Goal: Task Accomplishment & Management: Manage account settings

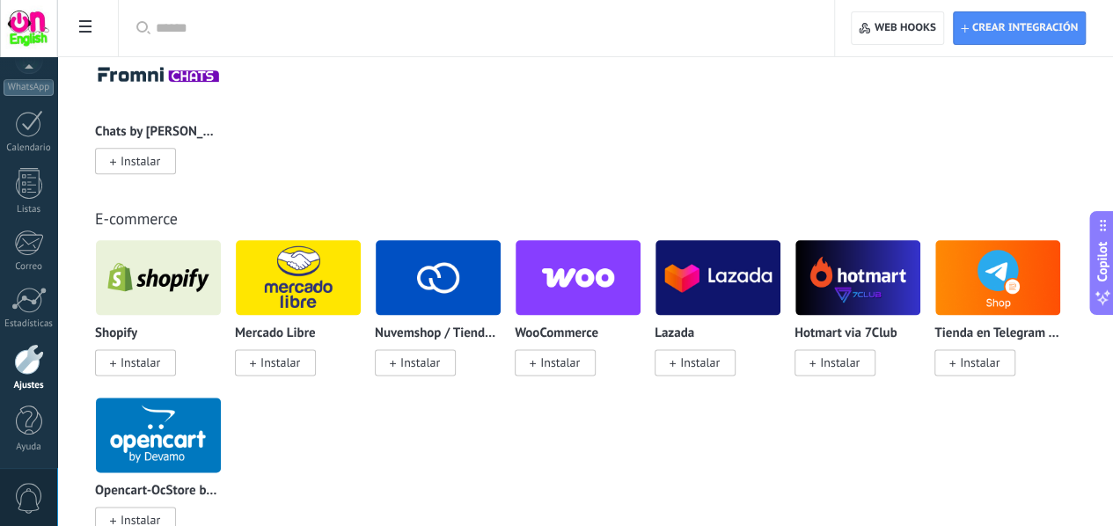
scroll to position [944, 0]
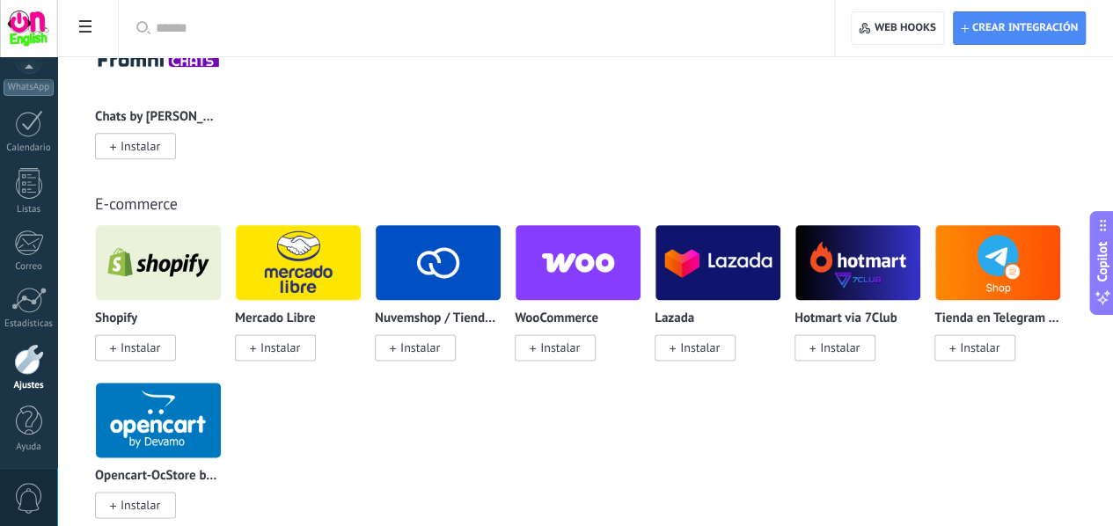
click at [176, 343] on span "Instalar" at bounding box center [135, 347] width 81 height 26
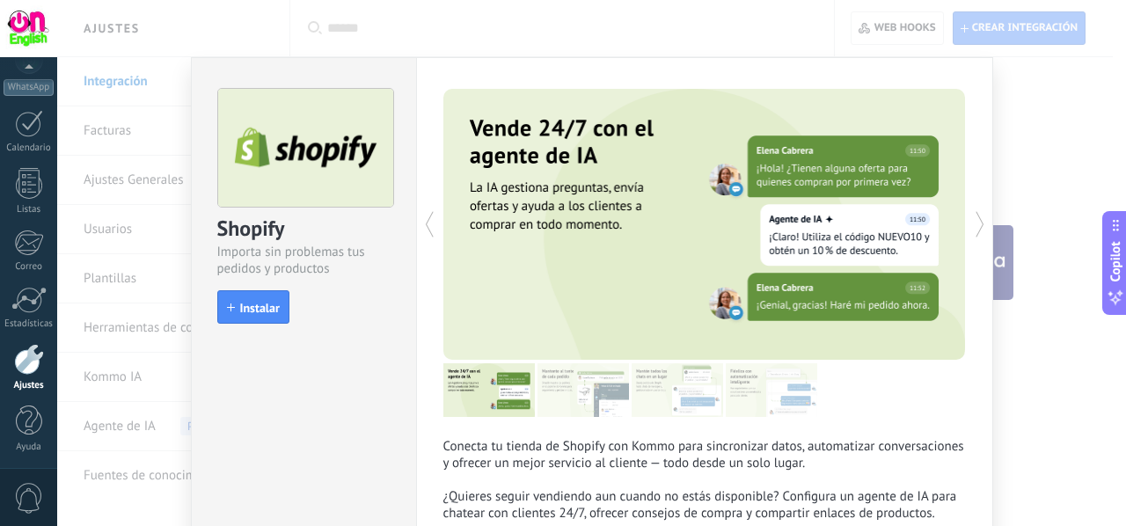
click at [1038, 138] on div "Shopify Importa sin problemas tus pedidos y productos install Instalar Conecta …" at bounding box center [591, 263] width 1069 height 526
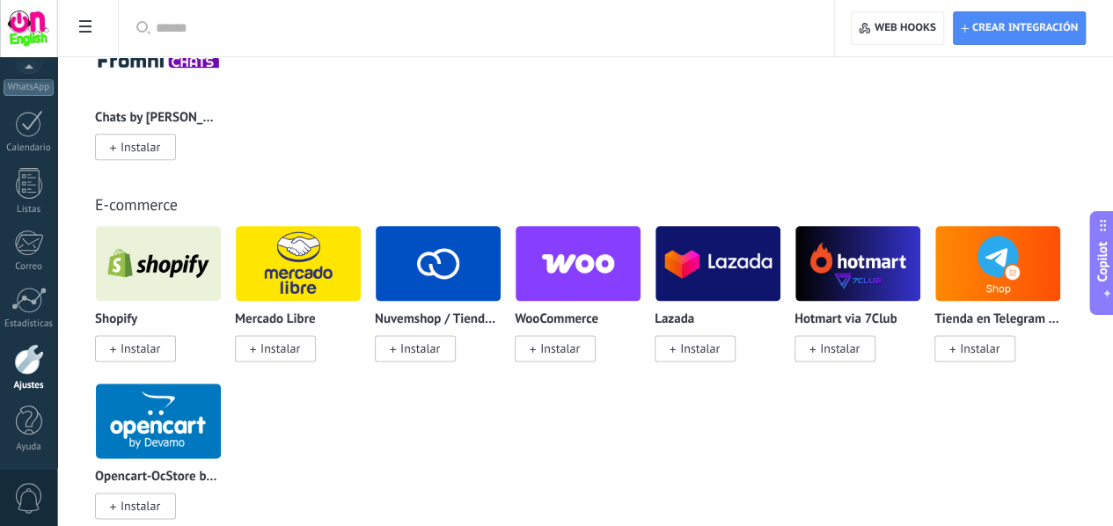
scroll to position [47, 0]
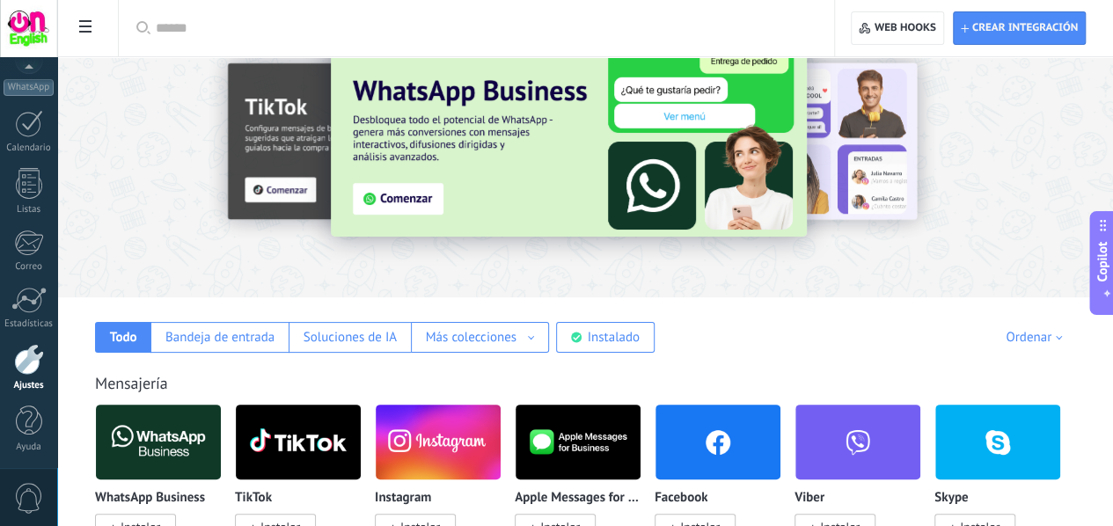
click at [977, 94] on div at bounding box center [1022, 153] width 396 height 158
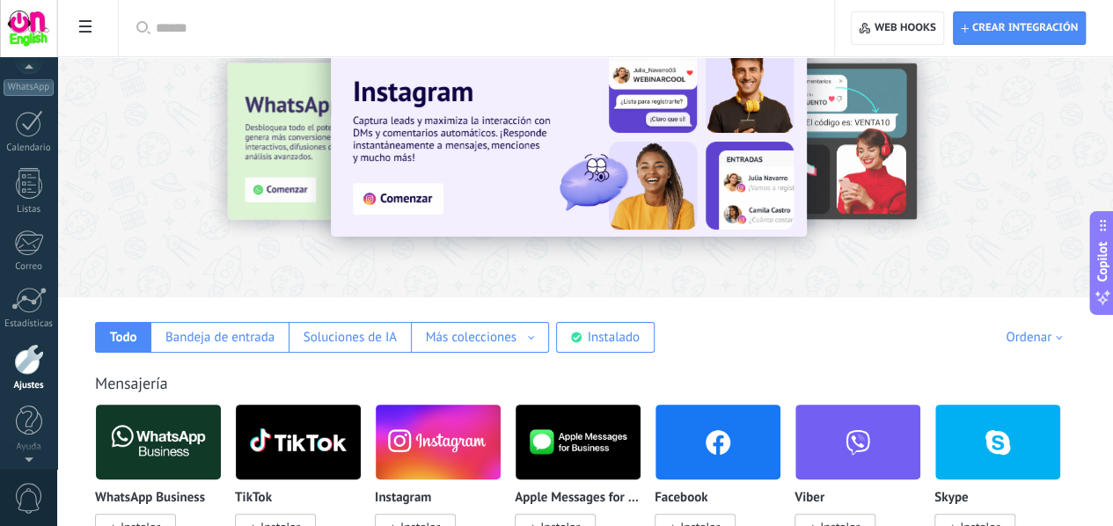
scroll to position [0, 0]
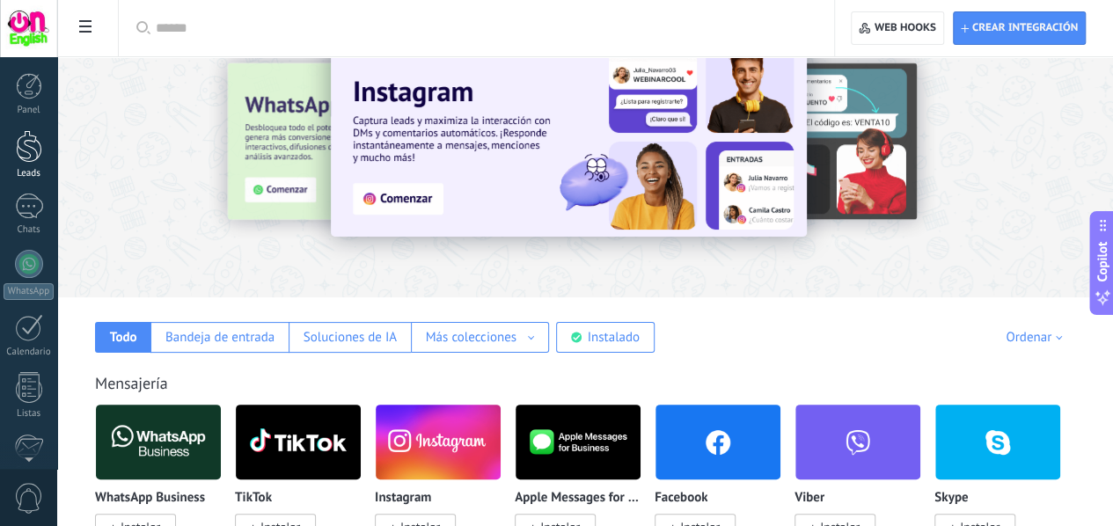
click at [30, 163] on link "Leads" at bounding box center [28, 154] width 57 height 49
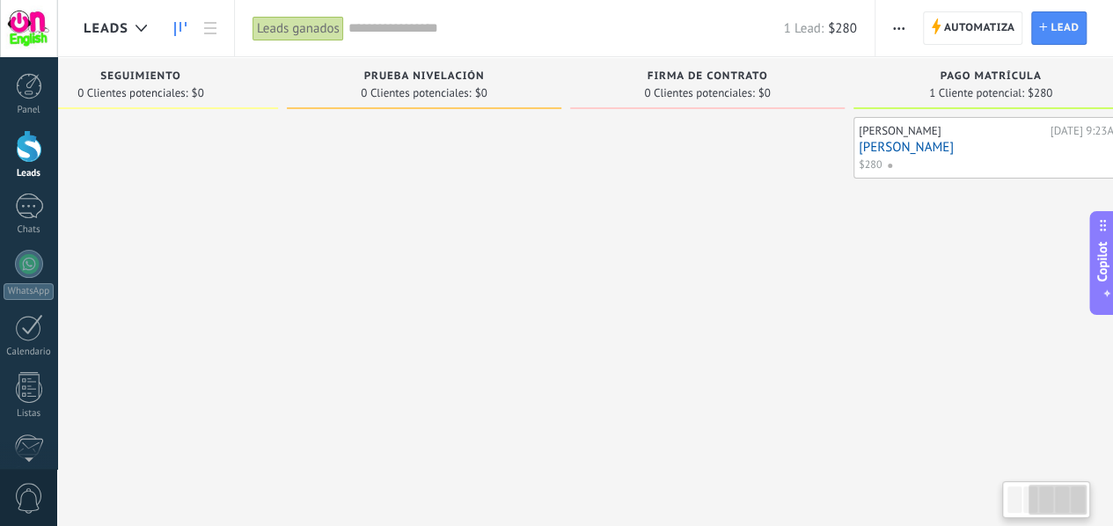
scroll to position [0, 405]
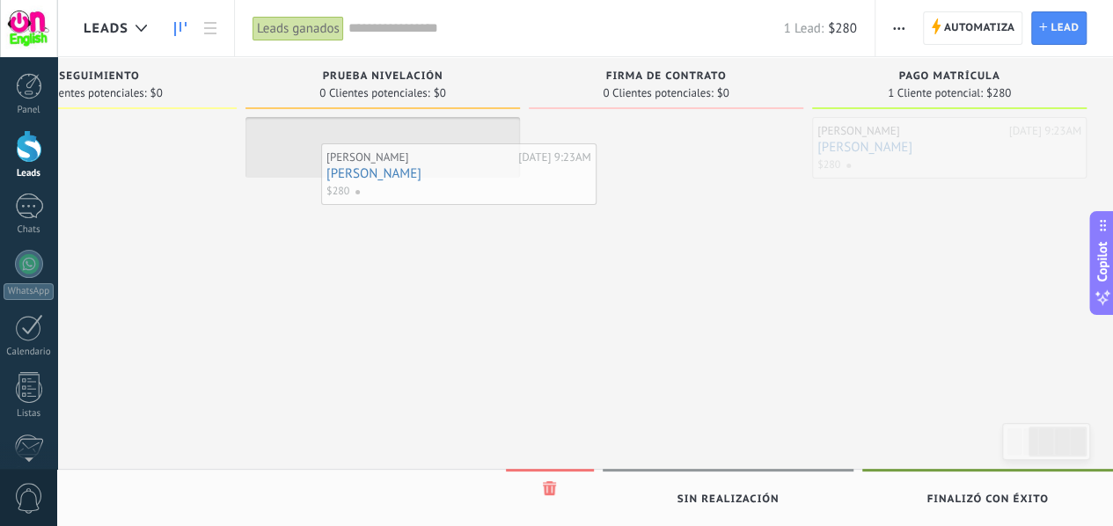
drag, startPoint x: 929, startPoint y: 143, endPoint x: 420, endPoint y: 170, distance: 510.2
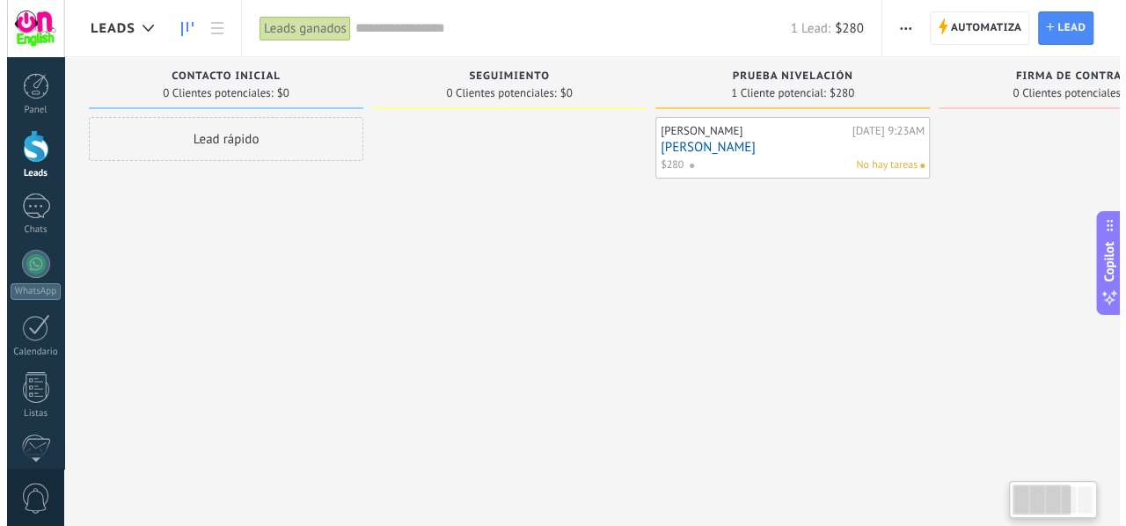
scroll to position [0, 0]
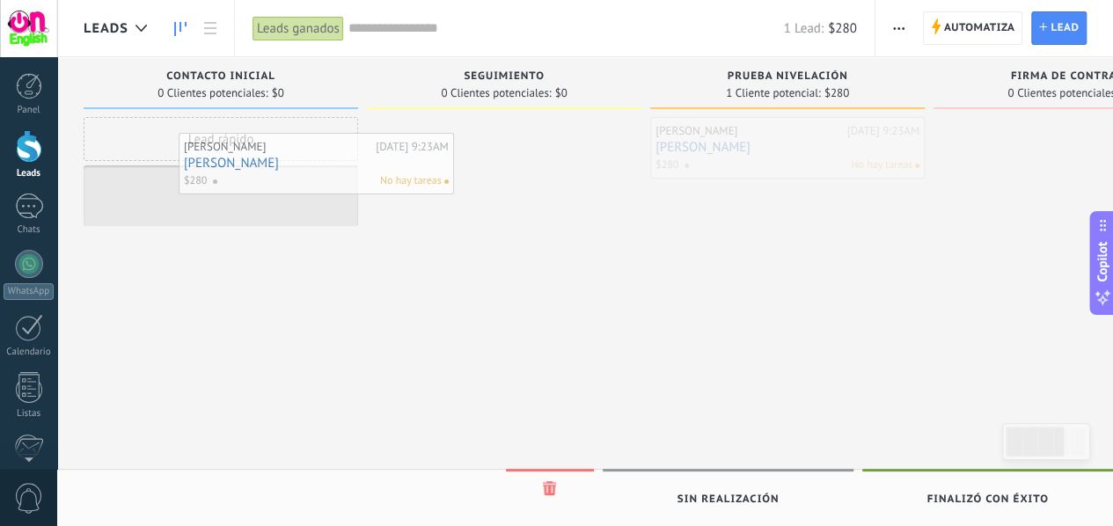
drag, startPoint x: 773, startPoint y: 149, endPoint x: 278, endPoint y: 170, distance: 495.0
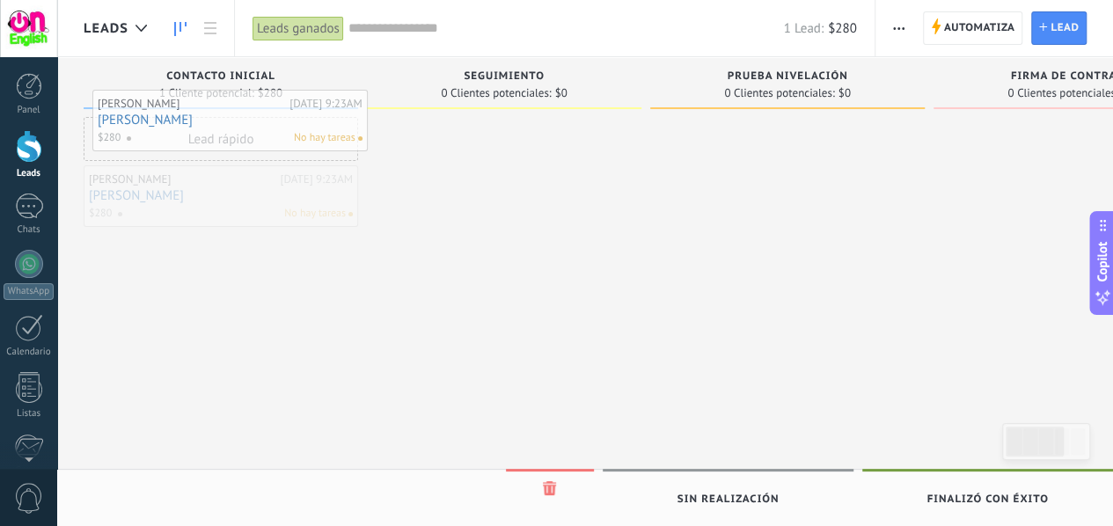
drag, startPoint x: 204, startPoint y: 198, endPoint x: 213, endPoint y: 122, distance: 76.2
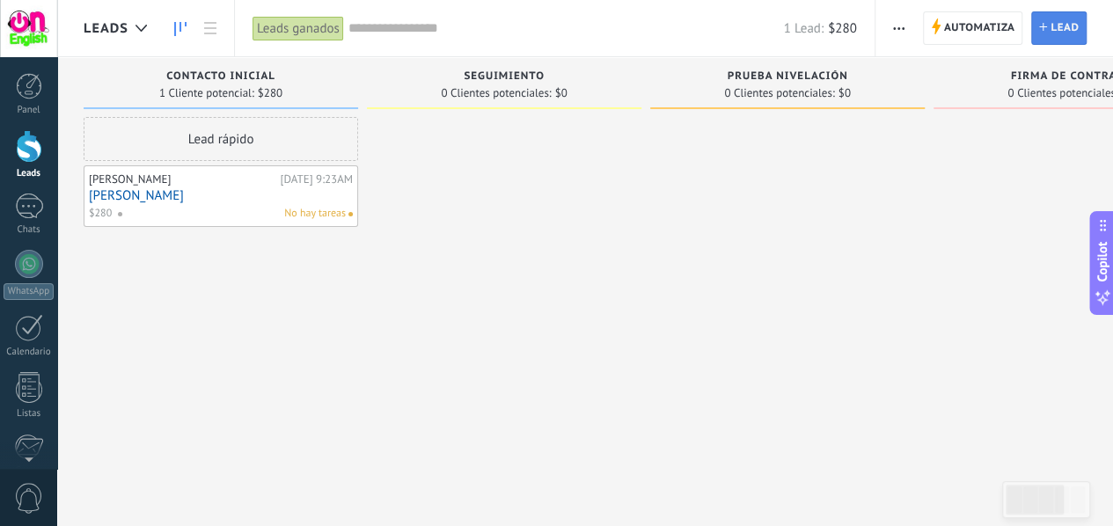
click at [1052, 19] on span "Lead" at bounding box center [1065, 28] width 28 height 32
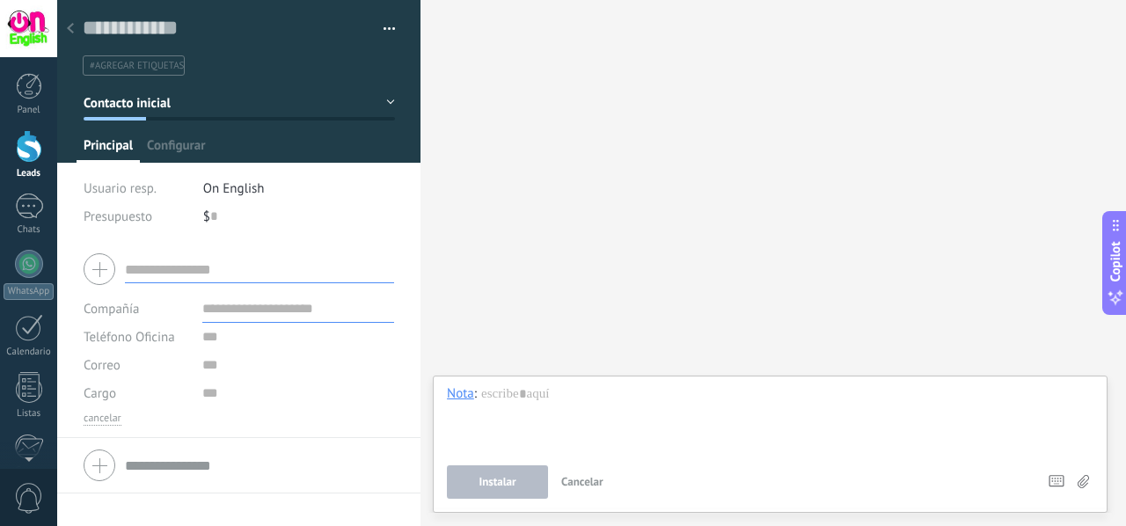
click at [73, 31] on icon at bounding box center [70, 28] width 7 height 11
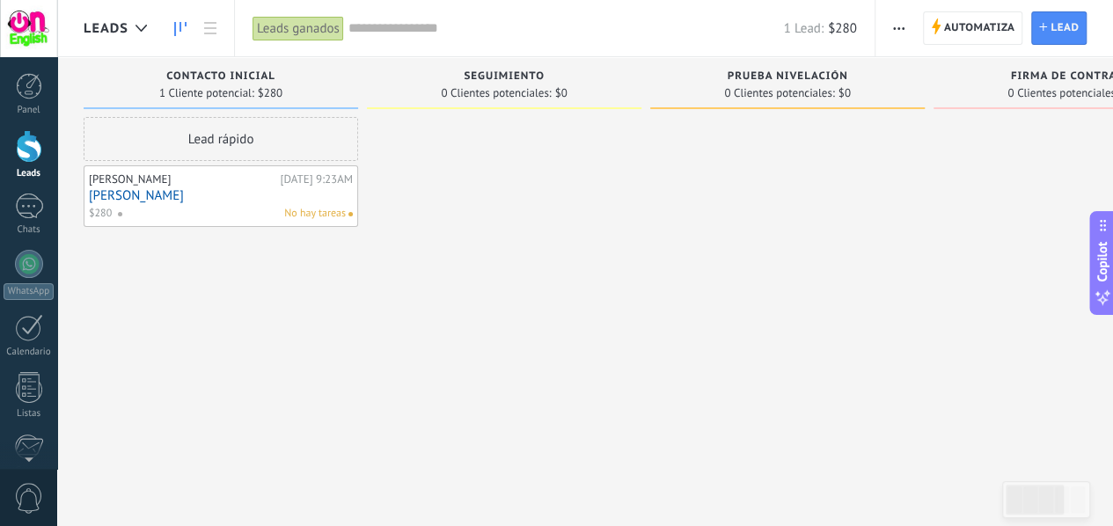
click at [891, 36] on button "button" at bounding box center [899, 27] width 26 height 33
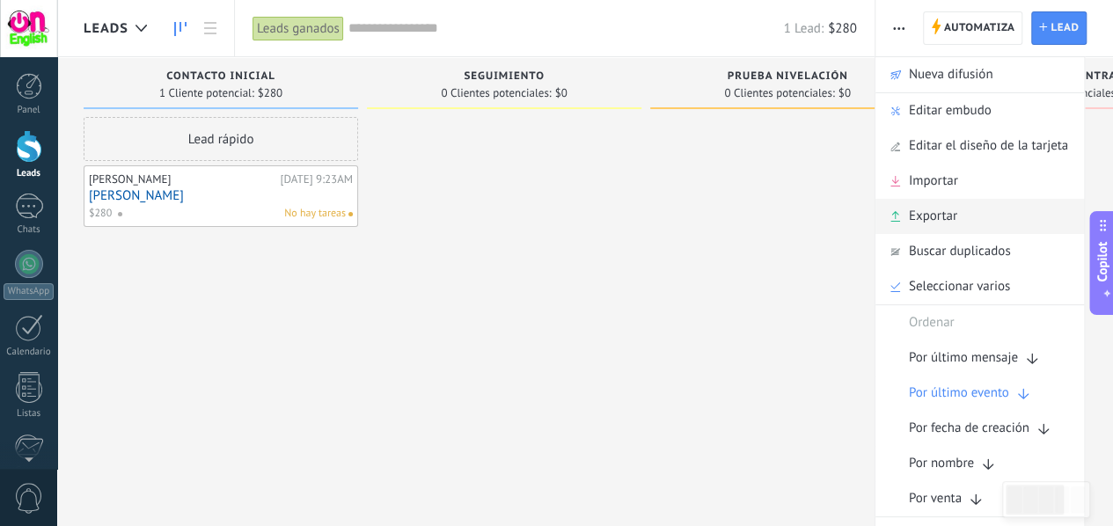
click at [934, 211] on span "Exportar" at bounding box center [933, 216] width 48 height 35
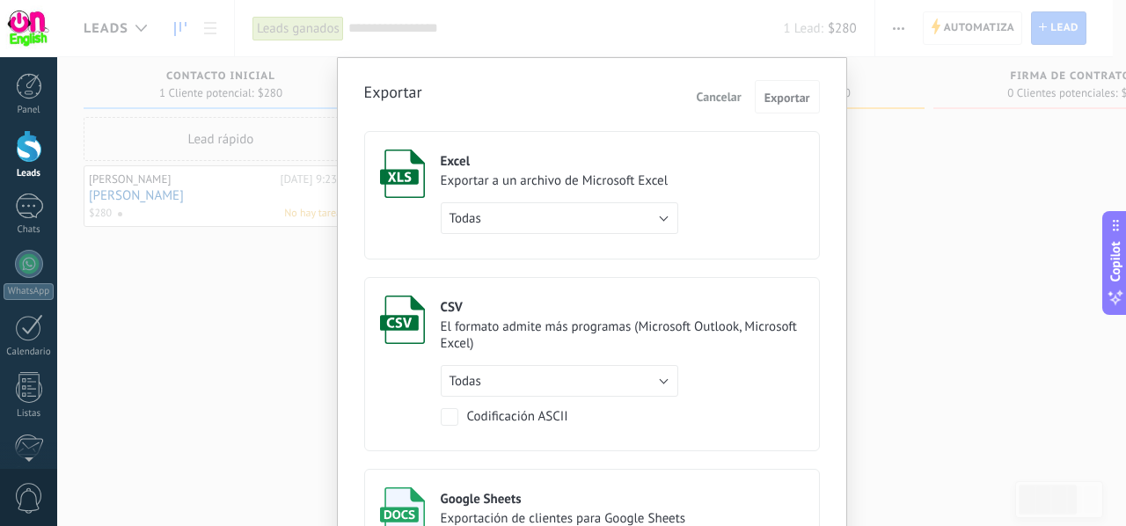
click at [838, 137] on div "Exportar Cancelar Exportar Excel Exportar a un archivo de Microsoft Excel Todas…" at bounding box center [592, 365] width 510 height 617
click at [699, 91] on span "Cancelar" at bounding box center [719, 97] width 45 height 16
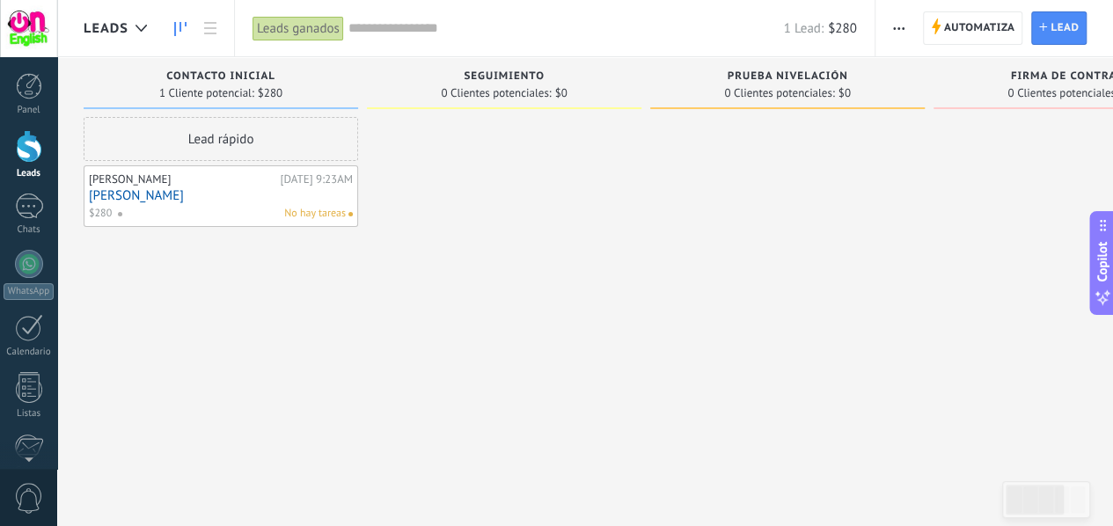
click at [900, 27] on icon "button" at bounding box center [898, 28] width 11 height 3
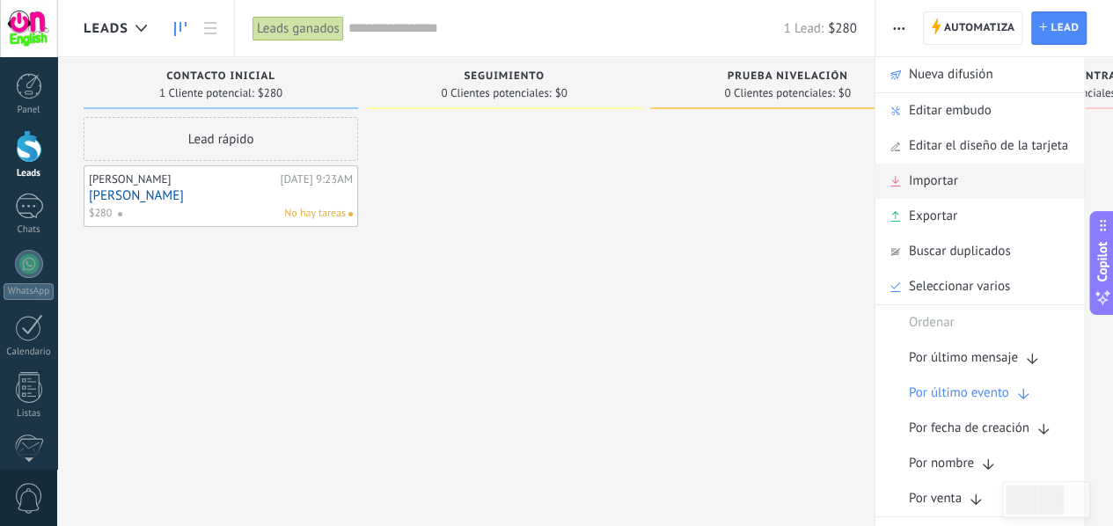
click at [908, 185] on div "Importar" at bounding box center [980, 181] width 209 height 35
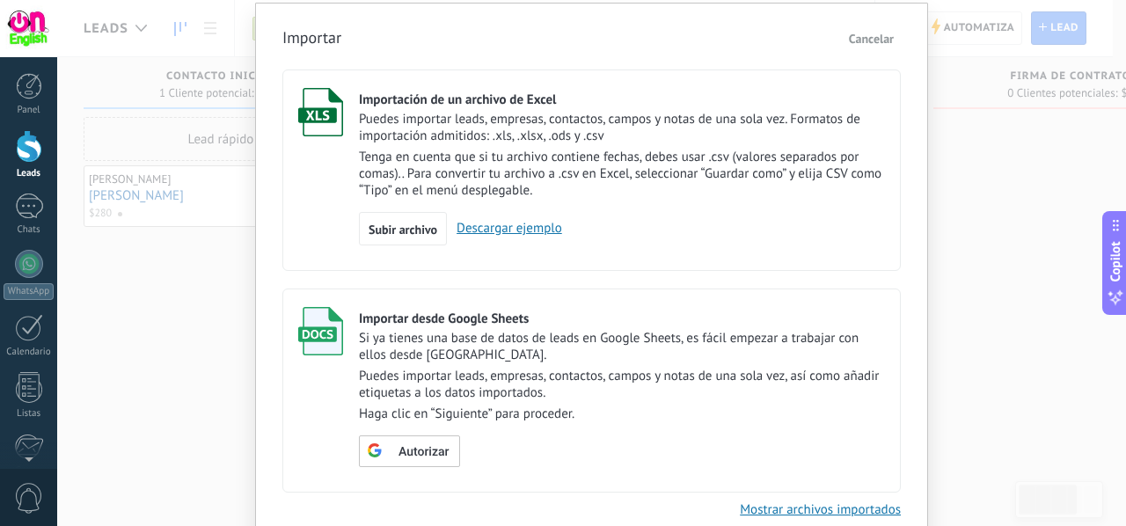
scroll to position [49, 0]
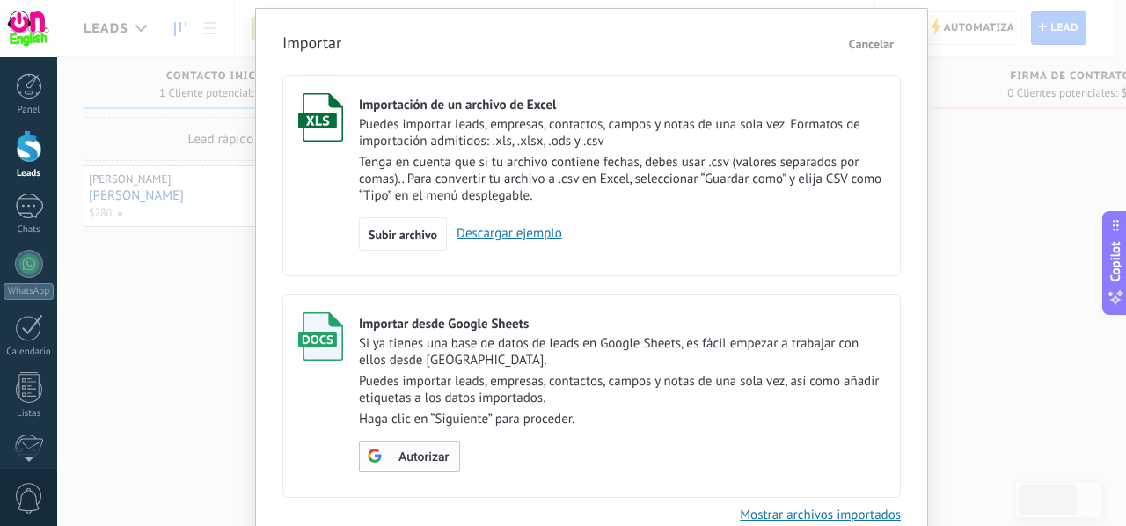
click at [424, 455] on span "Autorizar" at bounding box center [424, 457] width 50 height 12
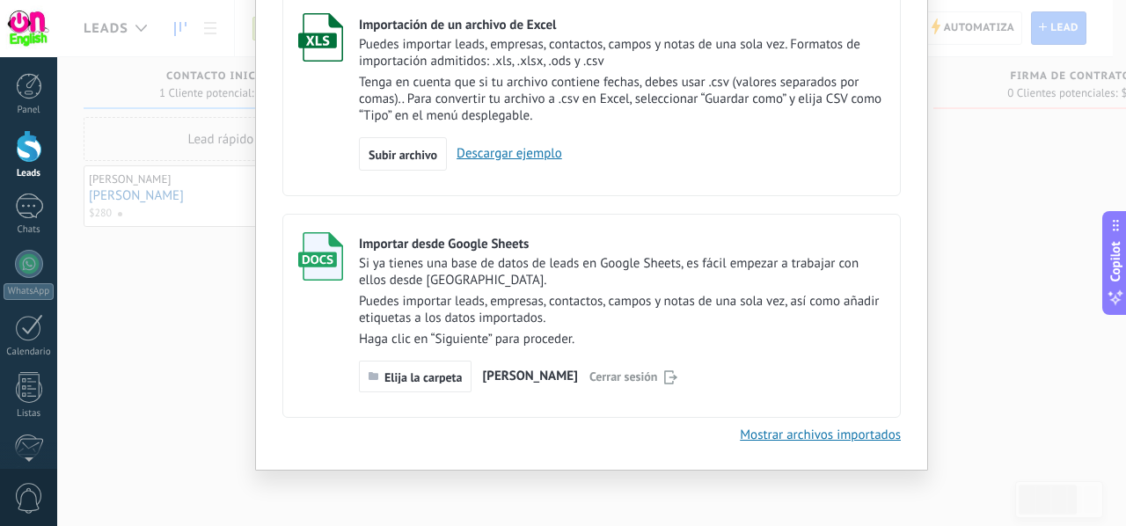
scroll to position [131, 0]
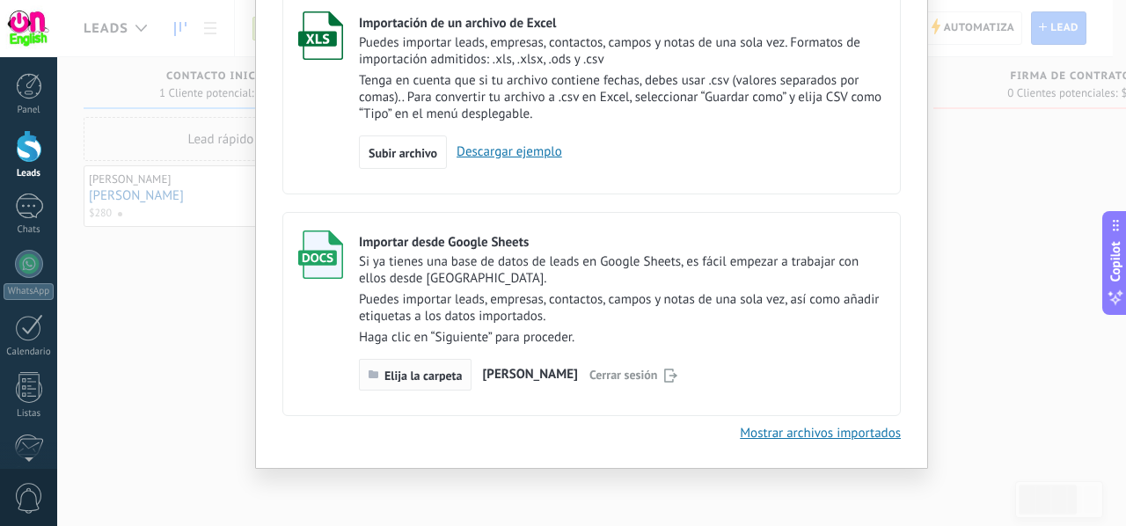
click at [386, 383] on button "Elija la carpeta" at bounding box center [415, 375] width 113 height 32
click at [542, 382] on div "[PERSON_NAME]" at bounding box center [529, 374] width 95 height 17
click at [760, 432] on link "Mostrar archivos importados" at bounding box center [820, 433] width 161 height 17
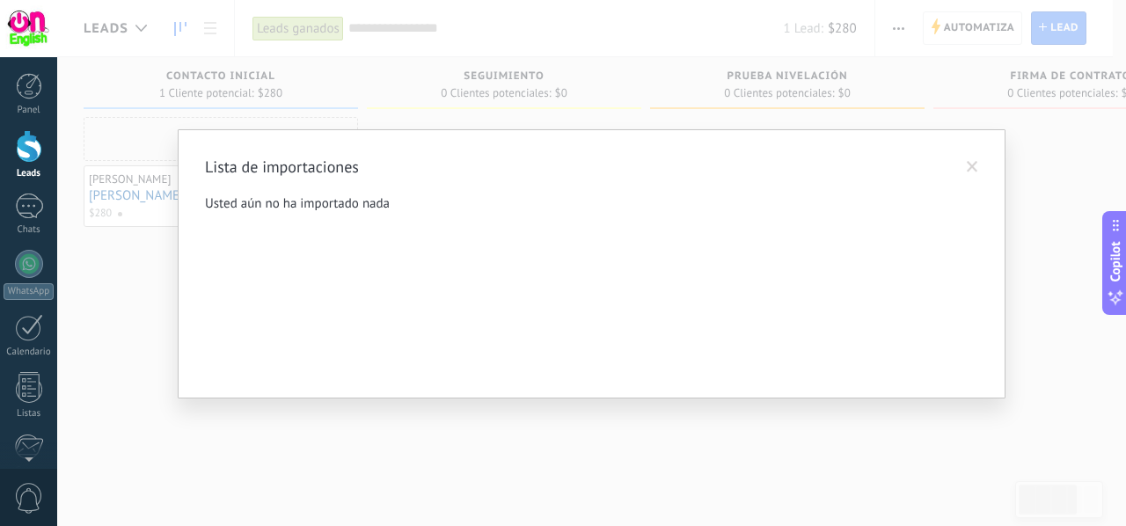
click at [966, 174] on span at bounding box center [972, 167] width 29 height 30
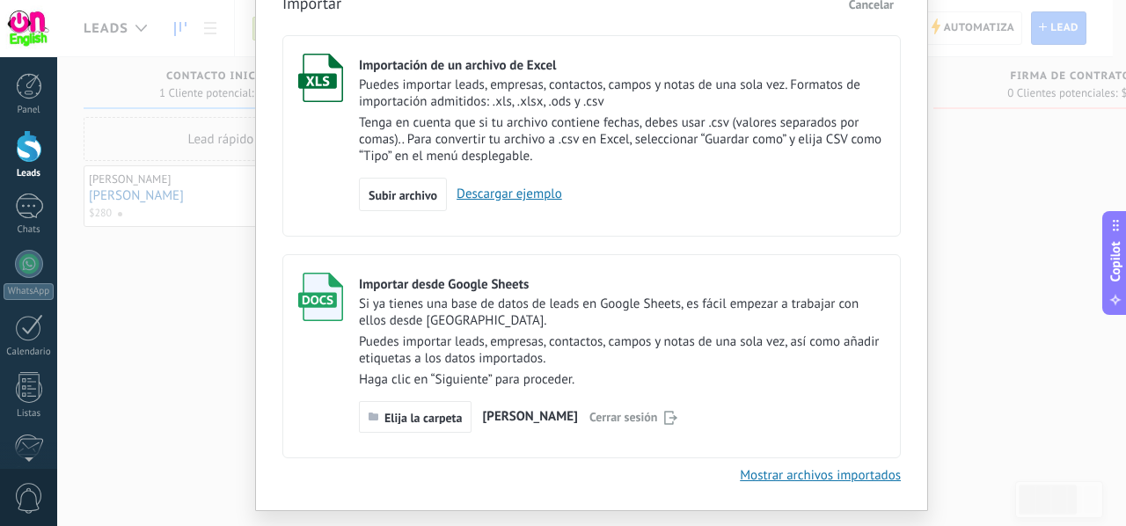
scroll to position [0, 0]
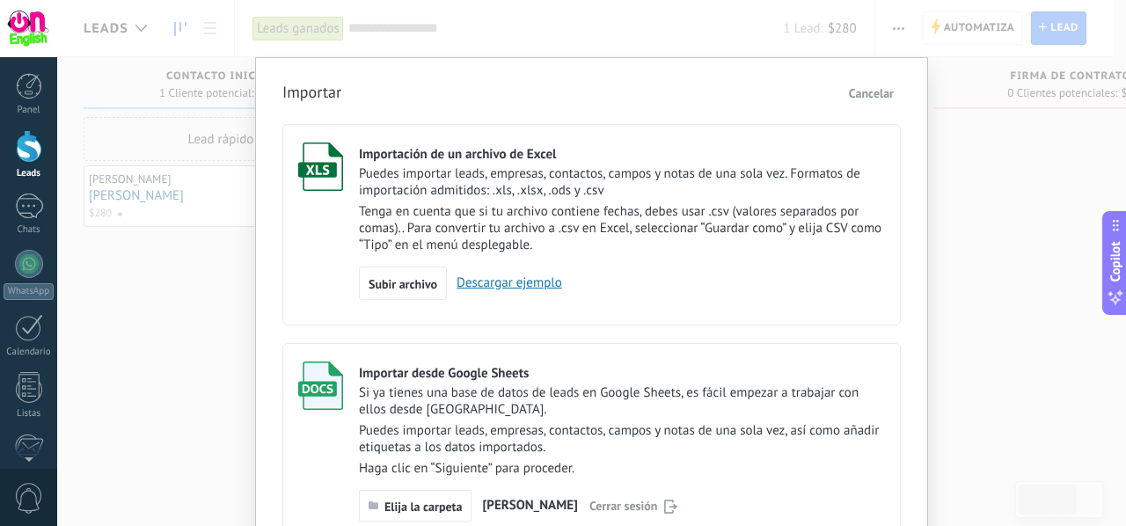
click at [326, 93] on h3 "Importar" at bounding box center [311, 94] width 59 height 25
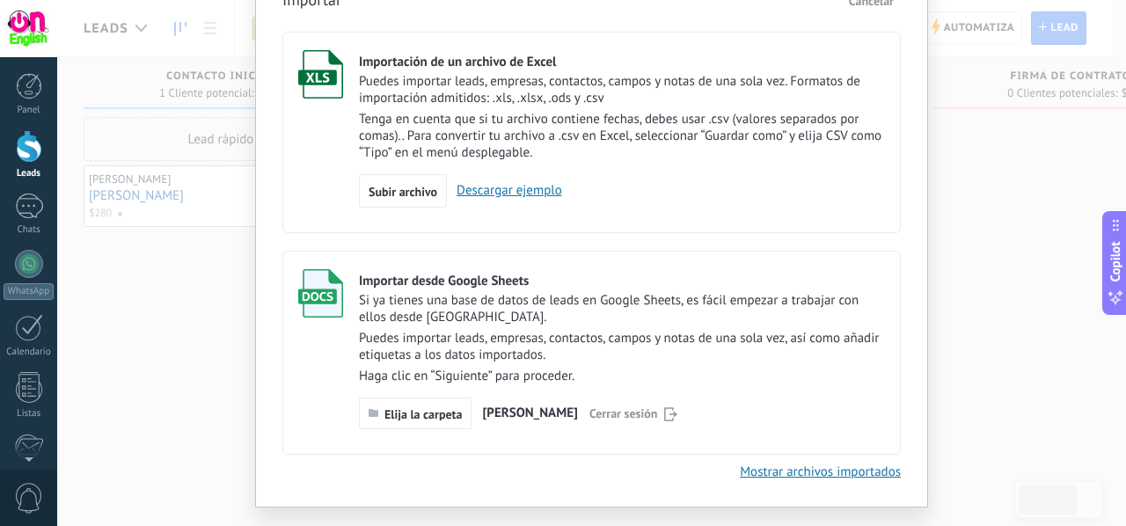
scroll to position [93, 0]
click at [461, 82] on p "Puedes importar leads, empresas, contactos, campos y notas de una sola vez. For…" at bounding box center [622, 88] width 526 height 33
click at [503, 411] on span "[PERSON_NAME]" at bounding box center [529, 412] width 95 height 13
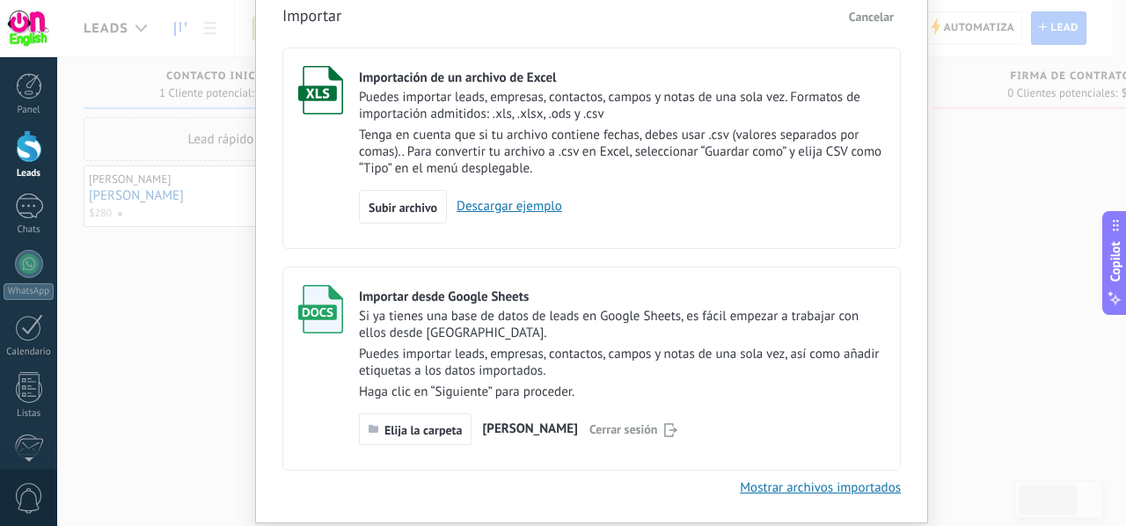
scroll to position [131, 0]
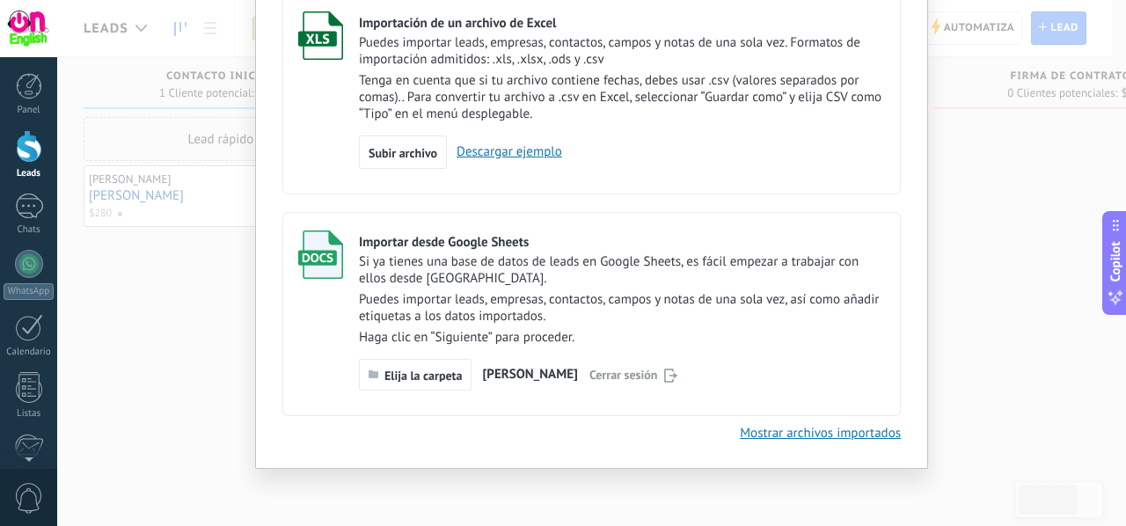
click at [682, 172] on label "Importación de un archivo de Excel Puedes importar leads, empresas, contactos, …" at bounding box center [591, 94] width 619 height 202
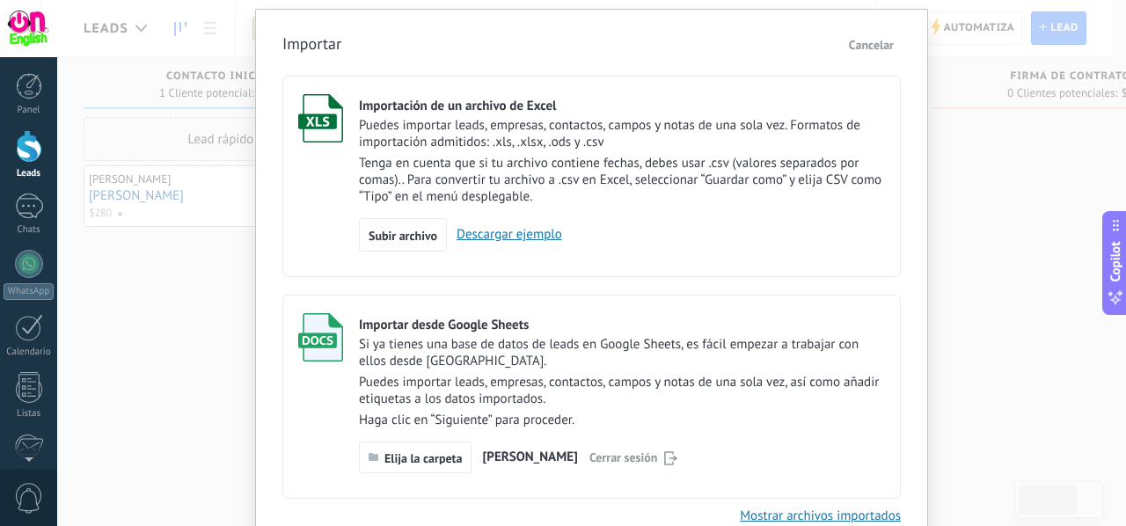
scroll to position [0, 0]
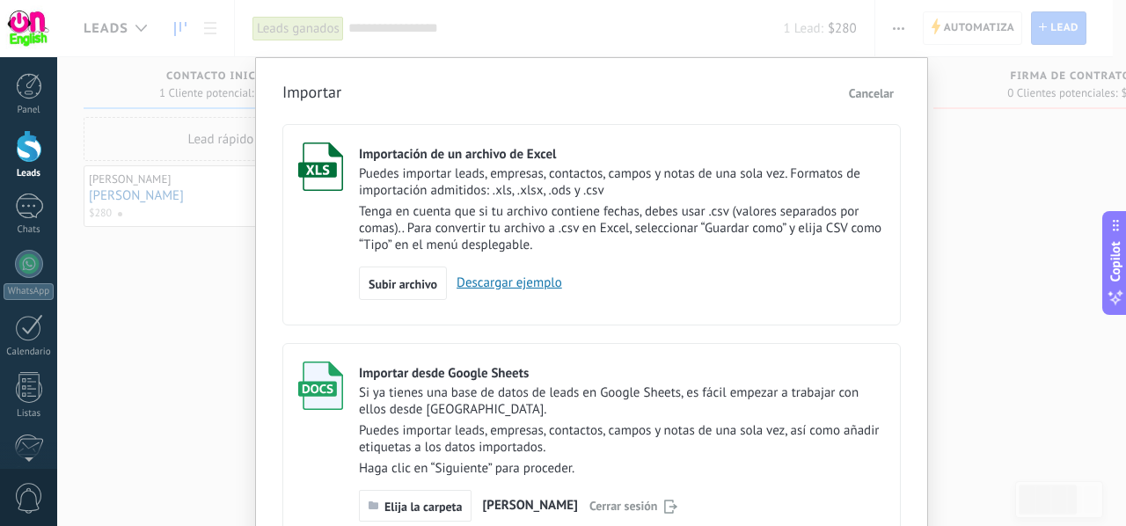
click at [752, 420] on div "Si ya tienes una base de datos de leads en Google Sheets, es fácil empezar a tr…" at bounding box center [622, 431] width 526 height 92
click at [303, 86] on h3 "Importar" at bounding box center [311, 94] width 59 height 25
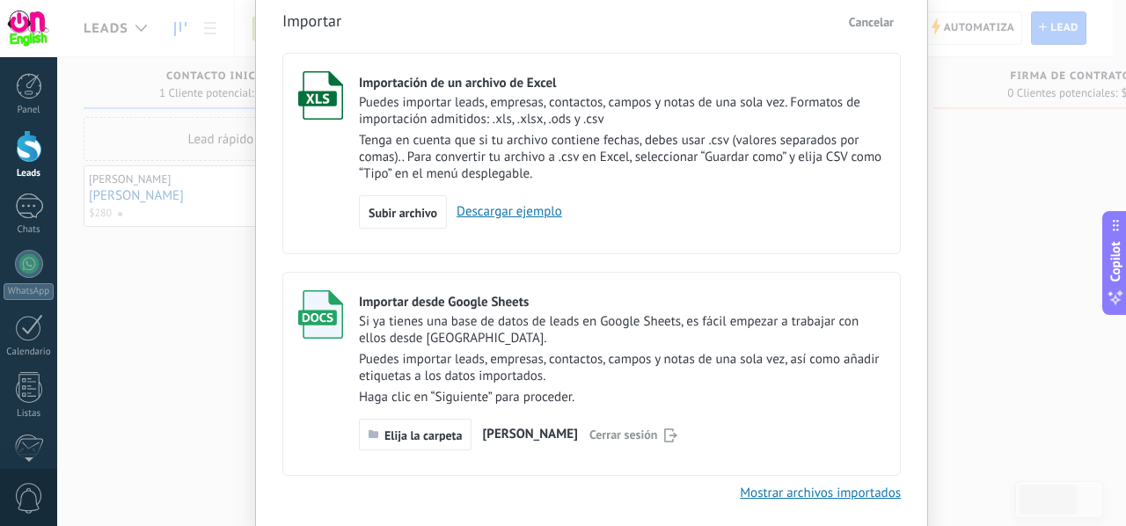
scroll to position [131, 0]
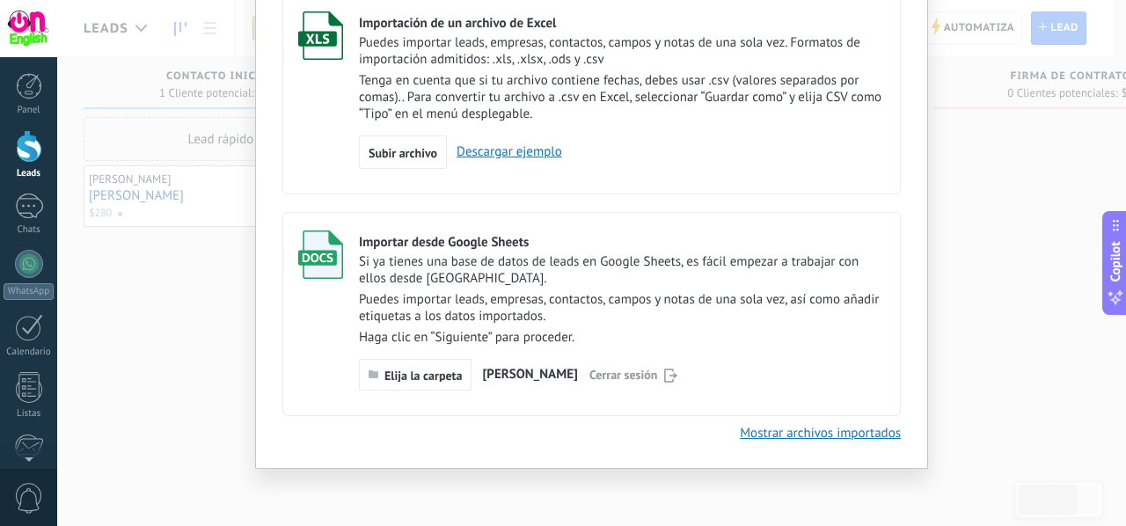
click at [567, 307] on p "Puedes importar leads, empresas, contactos, campos y notas de una sola vez, así…" at bounding box center [622, 307] width 526 height 33
click at [798, 433] on link "Mostrar archivos importados" at bounding box center [820, 433] width 161 height 17
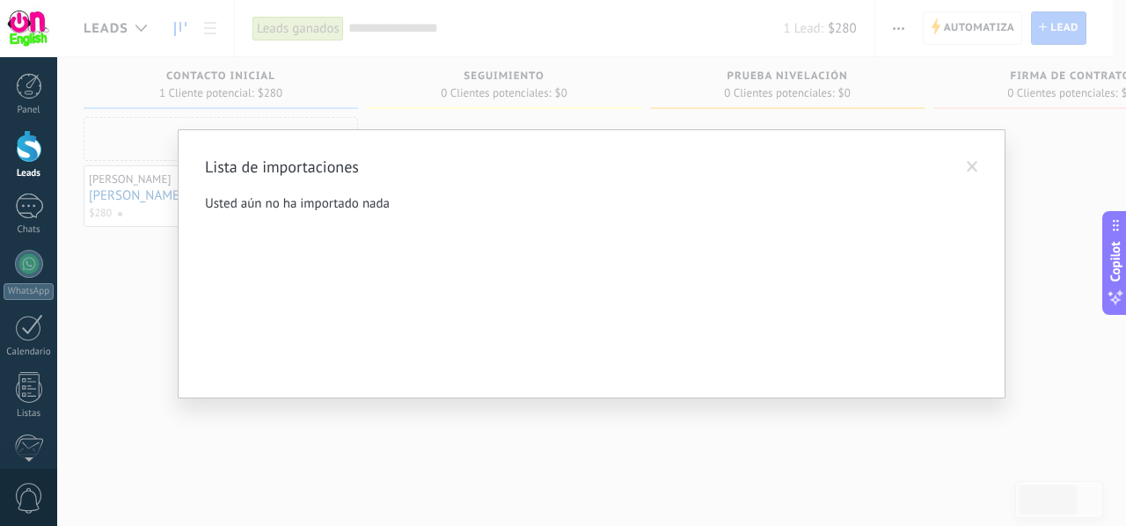
click at [971, 164] on span at bounding box center [972, 167] width 11 height 12
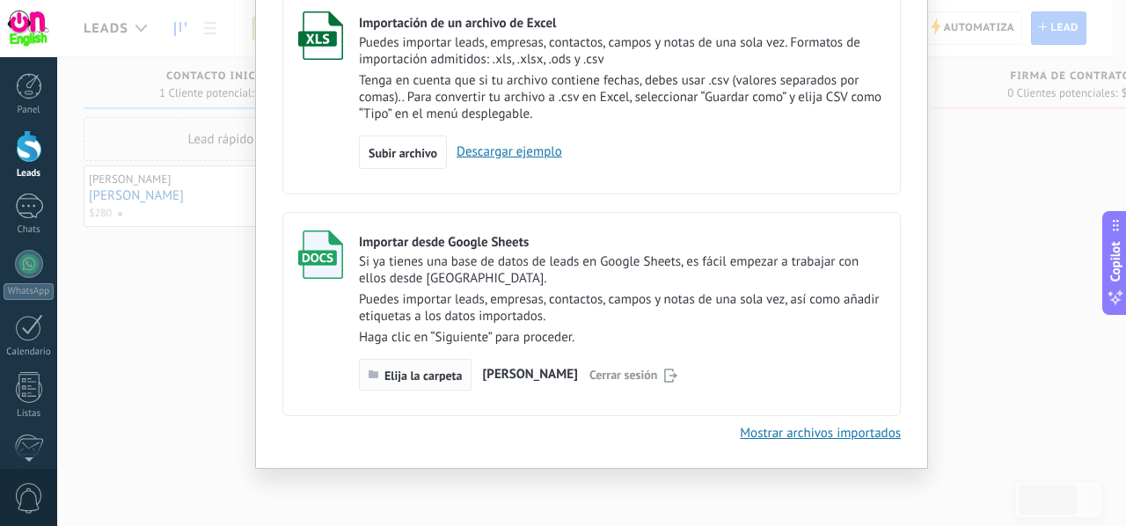
click at [451, 377] on span "Elija la carpeta" at bounding box center [423, 376] width 77 height 12
click at [361, 439] on div "Importar Cancelar Importación de un archivo de Excel Puedes importar leads, emp…" at bounding box center [591, 195] width 619 height 493
click at [516, 334] on p "Haga clic en “Siguiente” para proceder." at bounding box center [622, 337] width 526 height 17
click at [634, 375] on span "Cerrar sesión" at bounding box center [624, 374] width 69 height 13
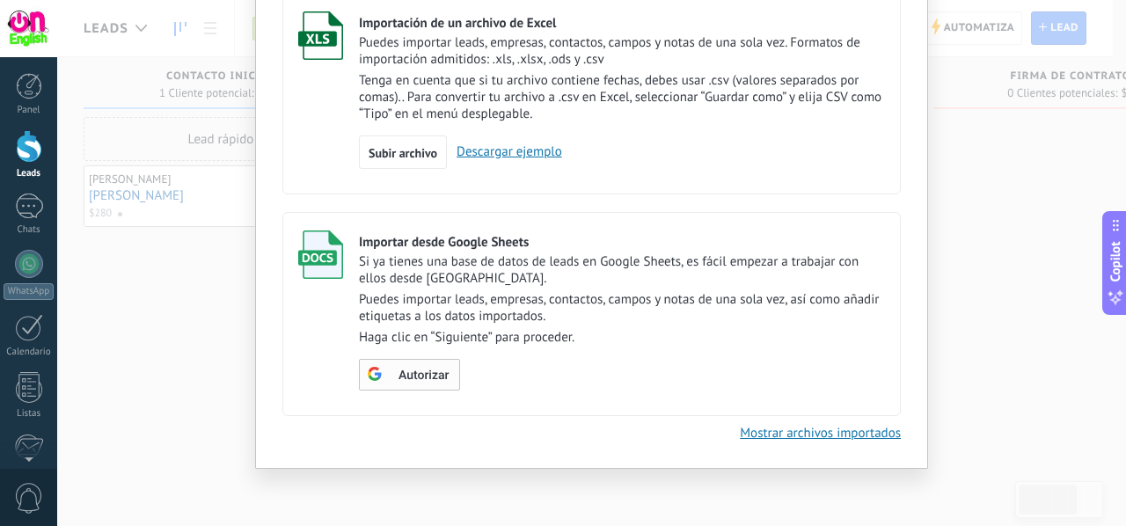
click at [442, 367] on div "Autorizar" at bounding box center [408, 374] width 82 height 16
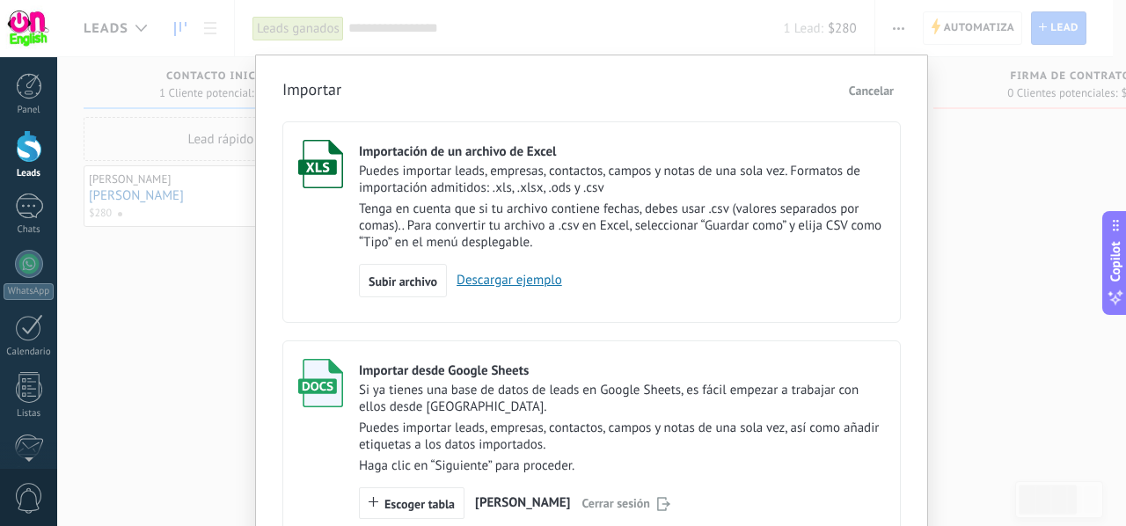
scroll to position [0, 0]
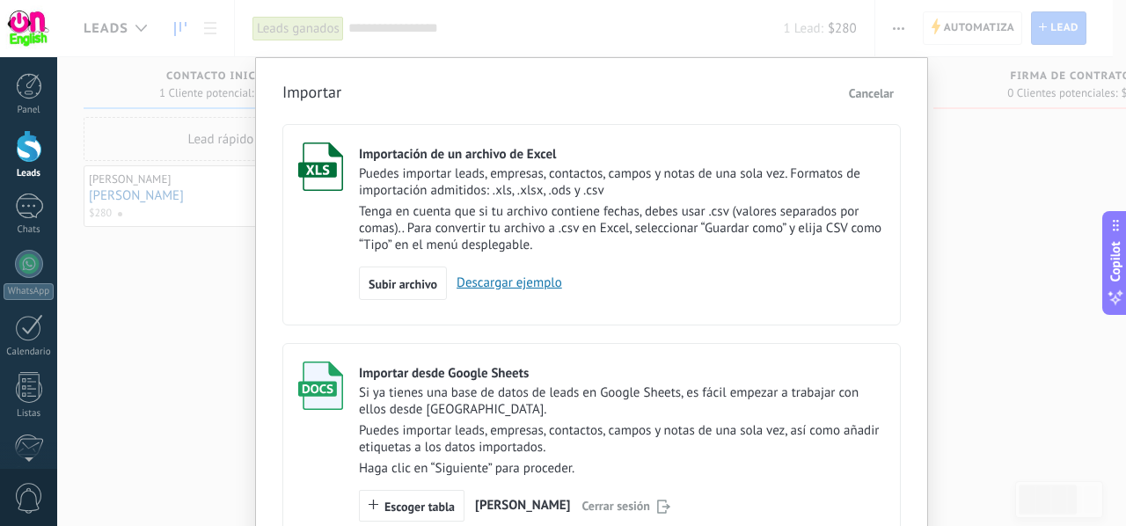
click at [487, 334] on div "Importación de un archivo de Excel Puedes importar leads, empresas, contactos, …" at bounding box center [591, 335] width 619 height 441
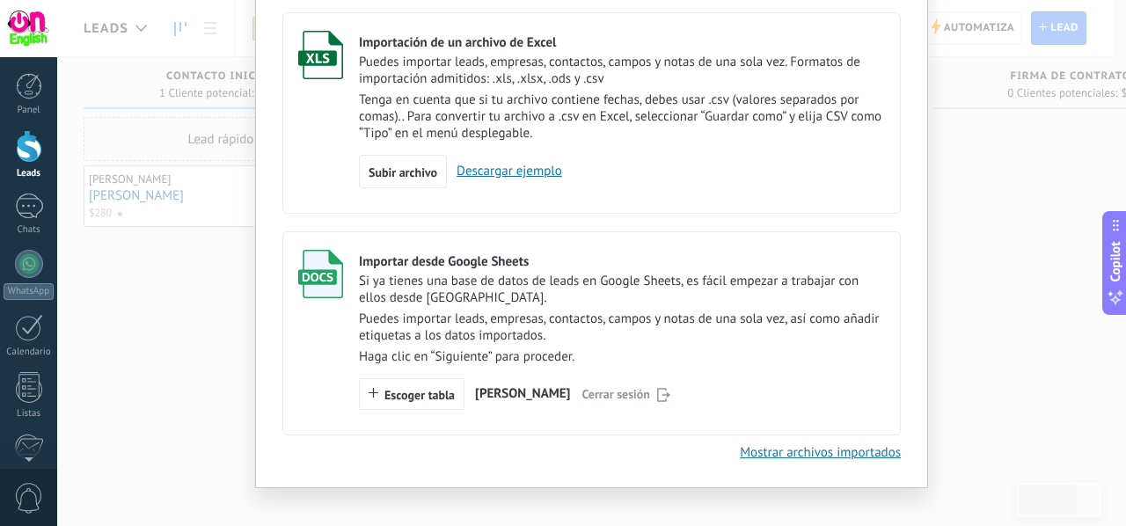
scroll to position [131, 0]
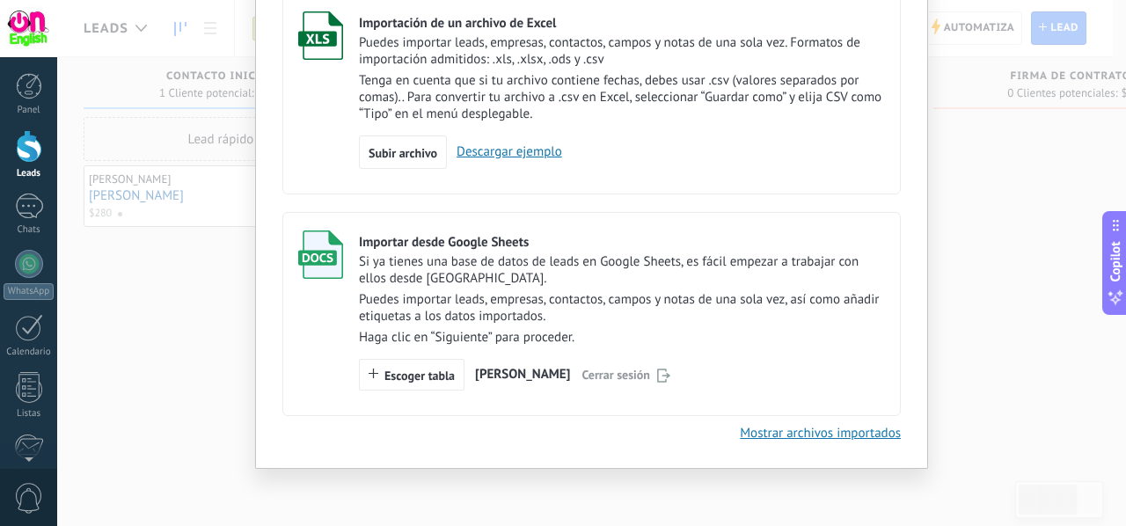
click at [487, 334] on p "Haga clic en “Siguiente” para proceder." at bounding box center [622, 337] width 526 height 17
click at [433, 363] on button "Escoger tabla" at bounding box center [412, 375] width 106 height 32
click at [301, 201] on div "Importación de un archivo de Excel Puedes importar leads, empresas, contactos, …" at bounding box center [591, 204] width 619 height 441
click at [262, 170] on div "Importar Cancelar Importación de un archivo de Excel Puedes importar leads, emp…" at bounding box center [591, 197] width 673 height 543
click at [284, 197] on div "Importación de un archivo de Excel Puedes importar leads, empresas, contactos, …" at bounding box center [591, 204] width 619 height 441
